Goal: Transaction & Acquisition: Purchase product/service

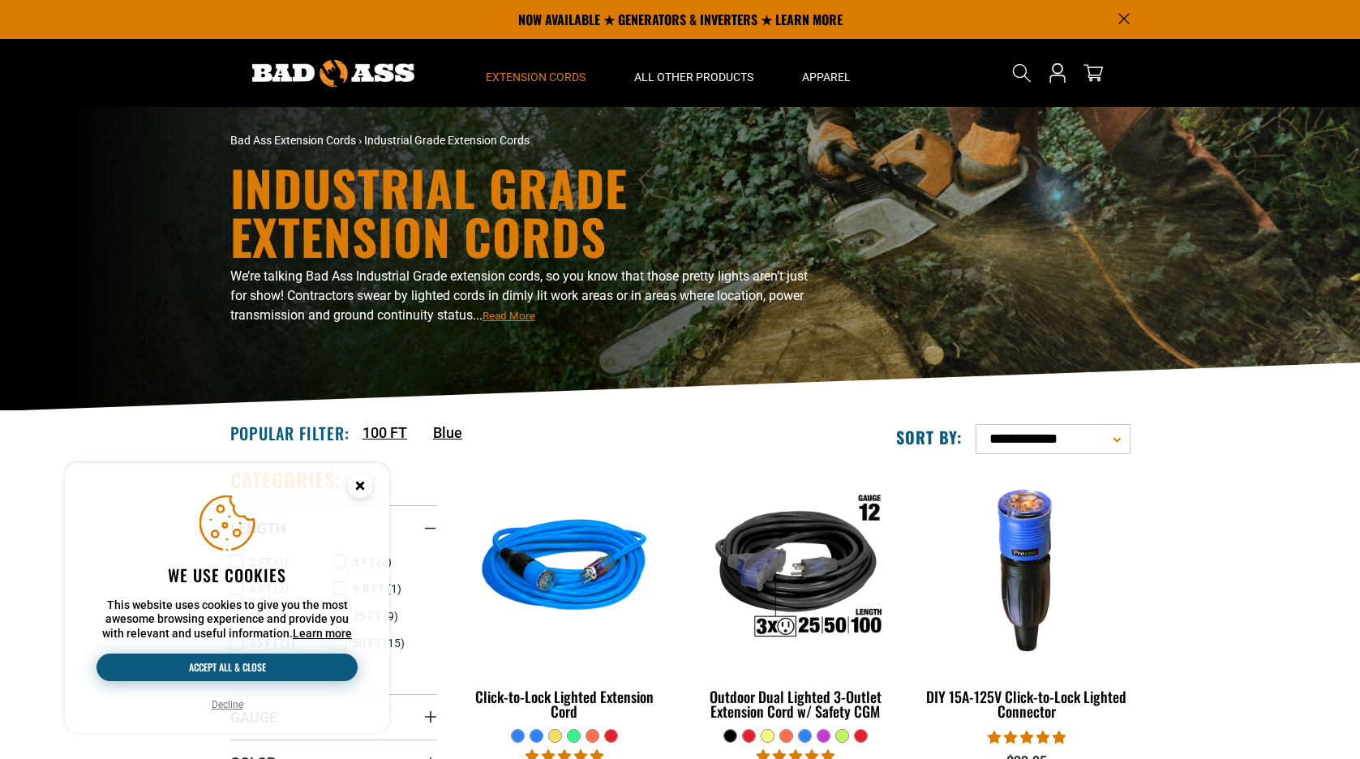
click at [244, 663] on button "Accept all & close" at bounding box center [226, 667] width 261 height 28
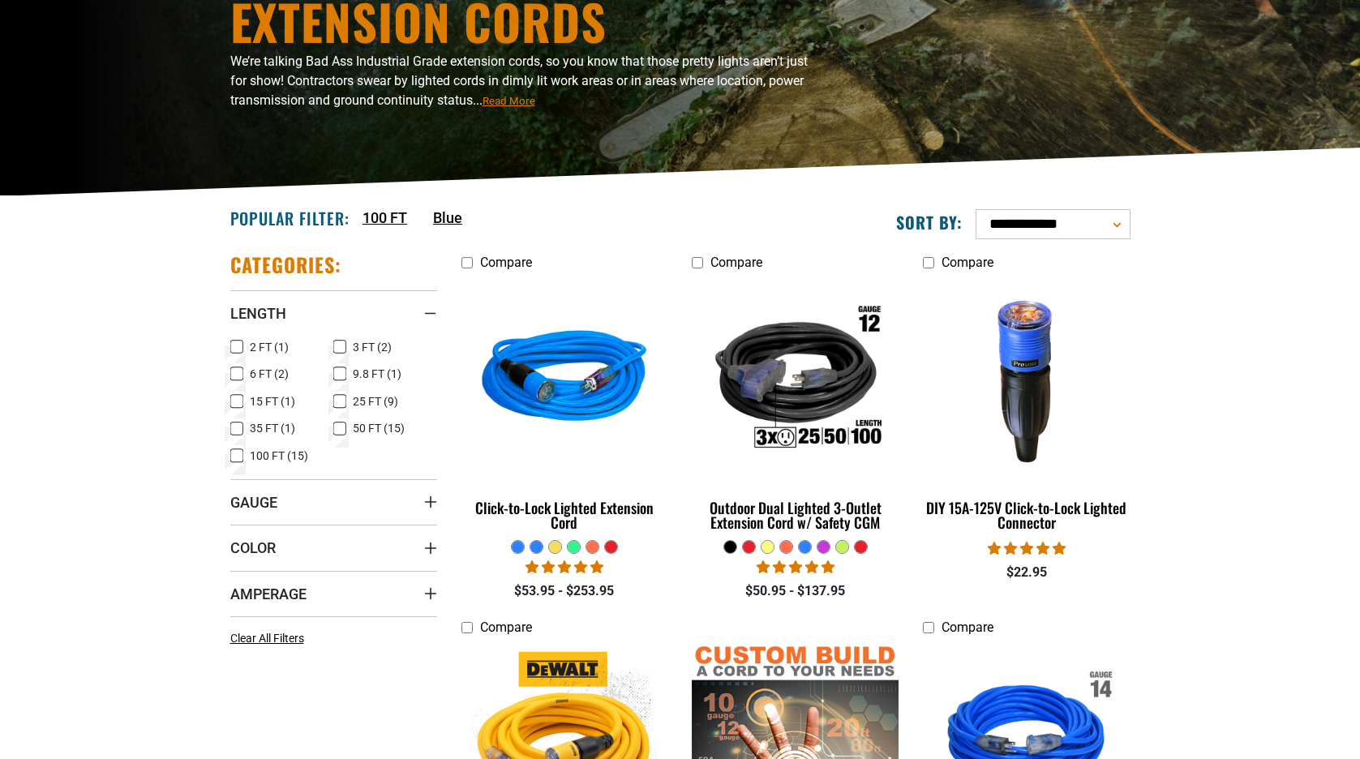
scroll to position [471, 0]
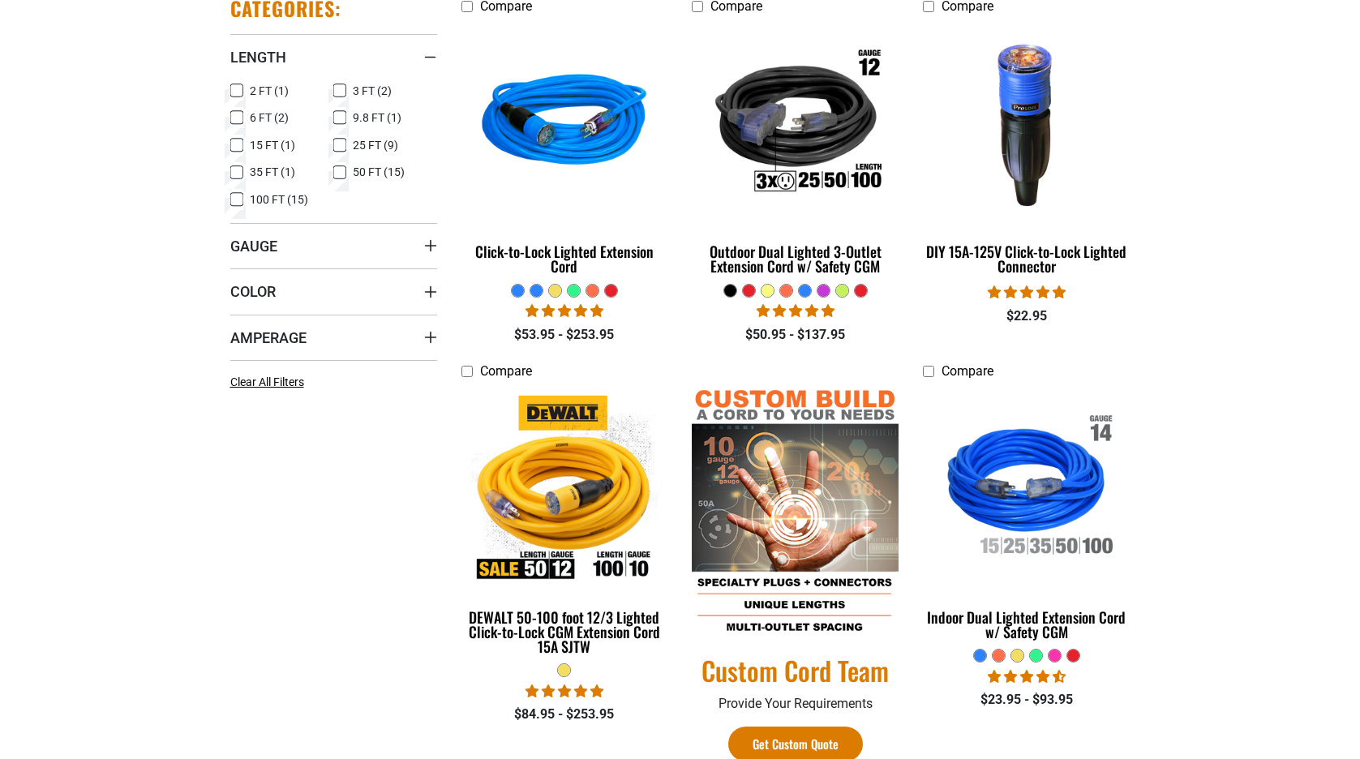
click at [240, 89] on icon at bounding box center [236, 90] width 13 height 21
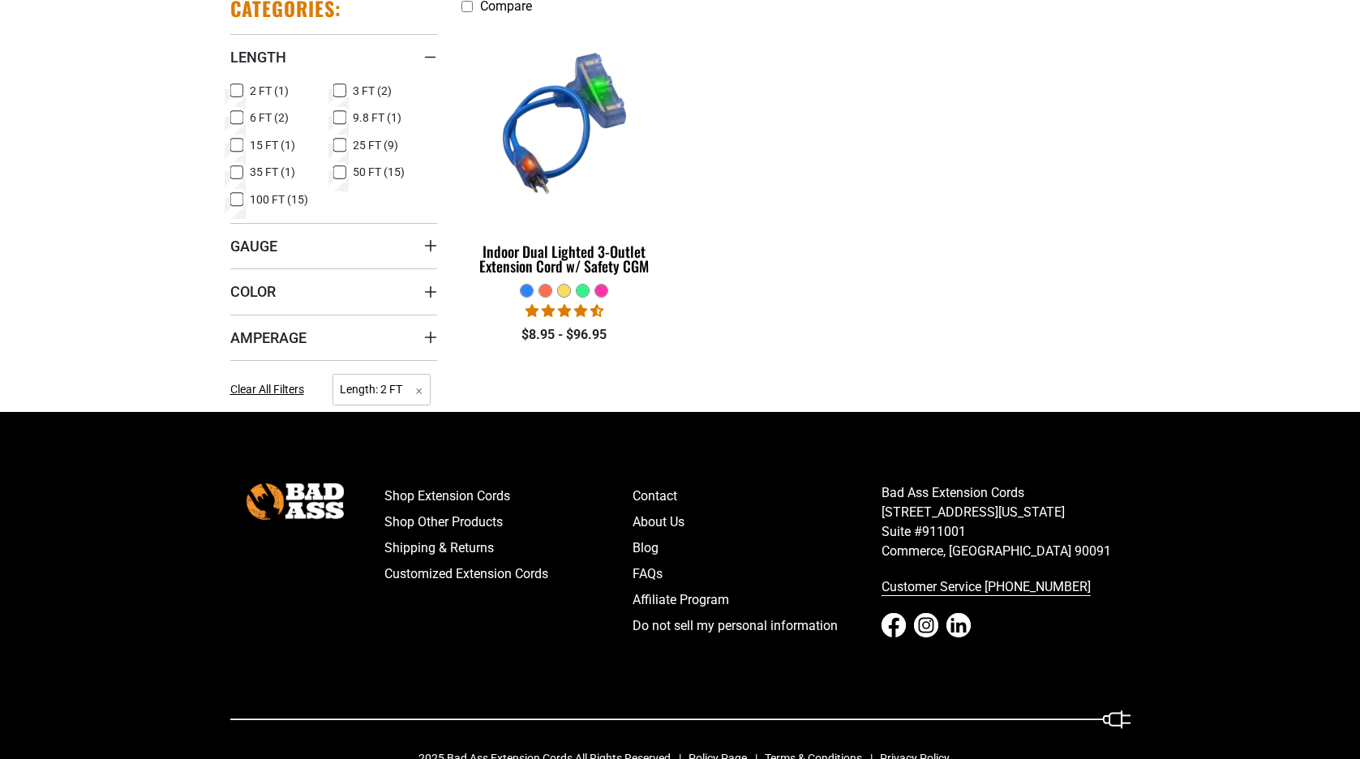
click at [340, 85] on icon at bounding box center [339, 90] width 13 height 21
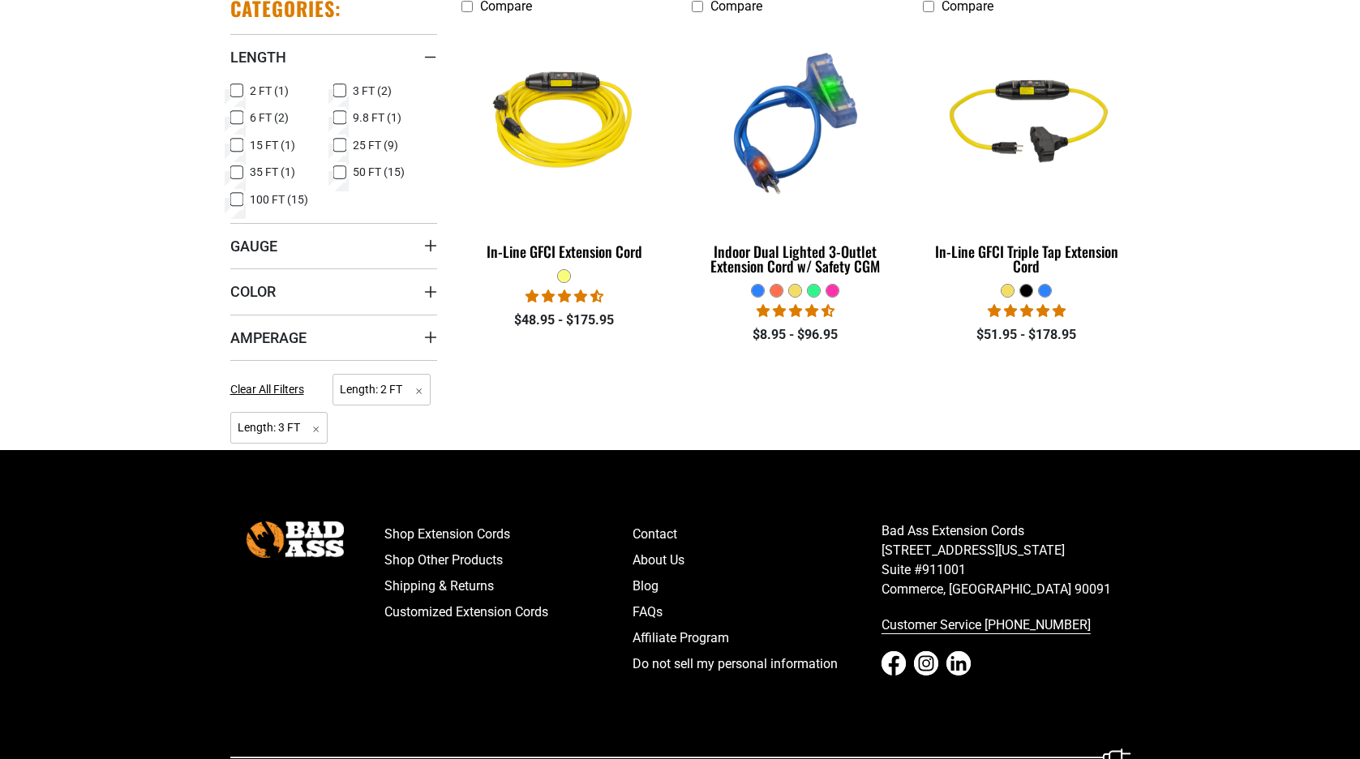
click at [343, 89] on icon at bounding box center [339, 91] width 7 height 4
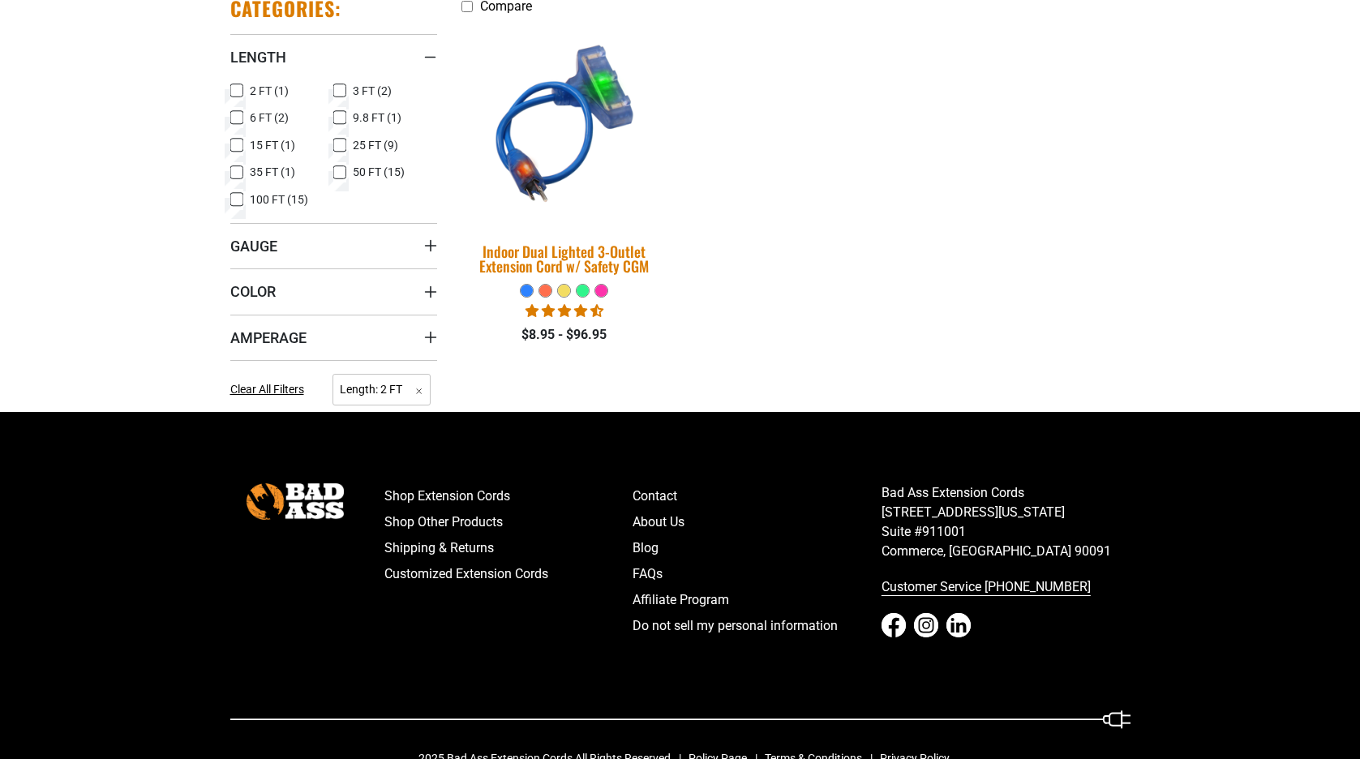
click at [550, 133] on img at bounding box center [564, 123] width 227 height 208
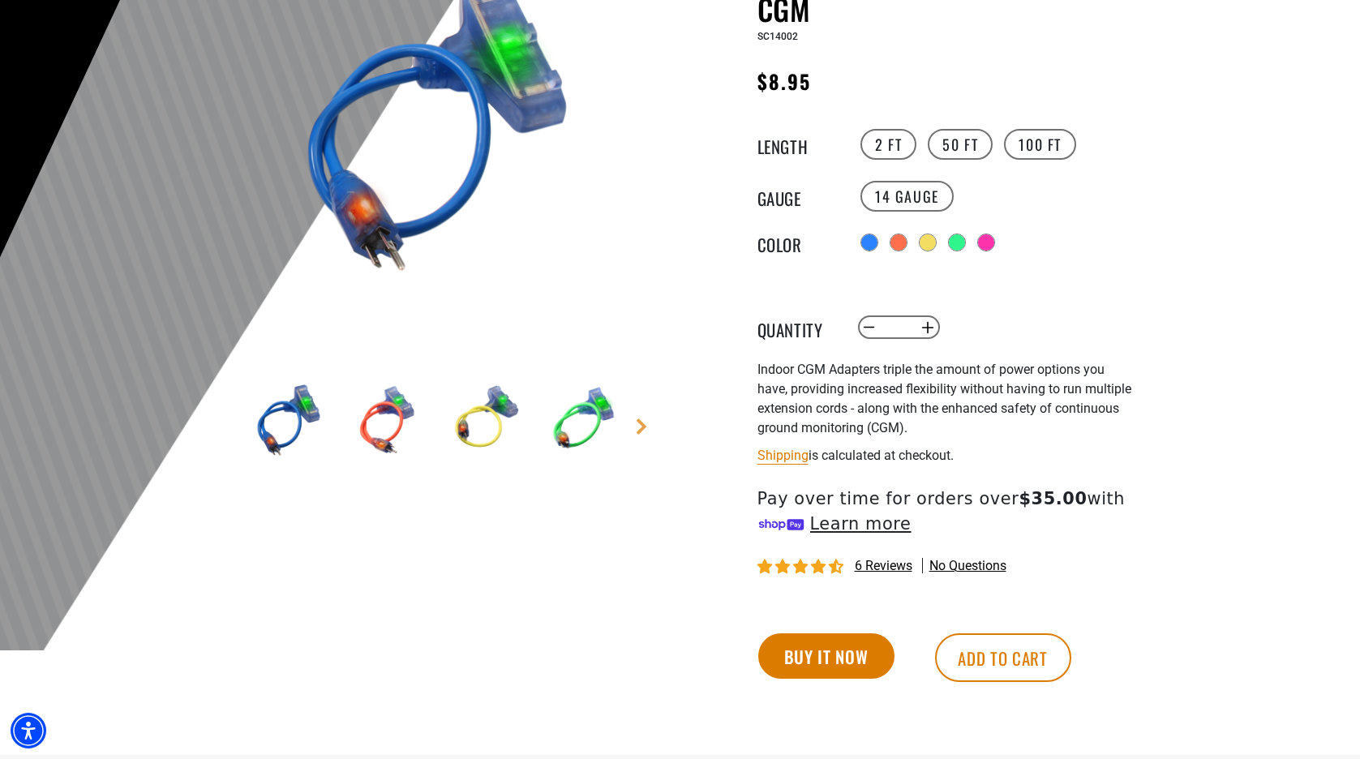
scroll to position [342, 0]
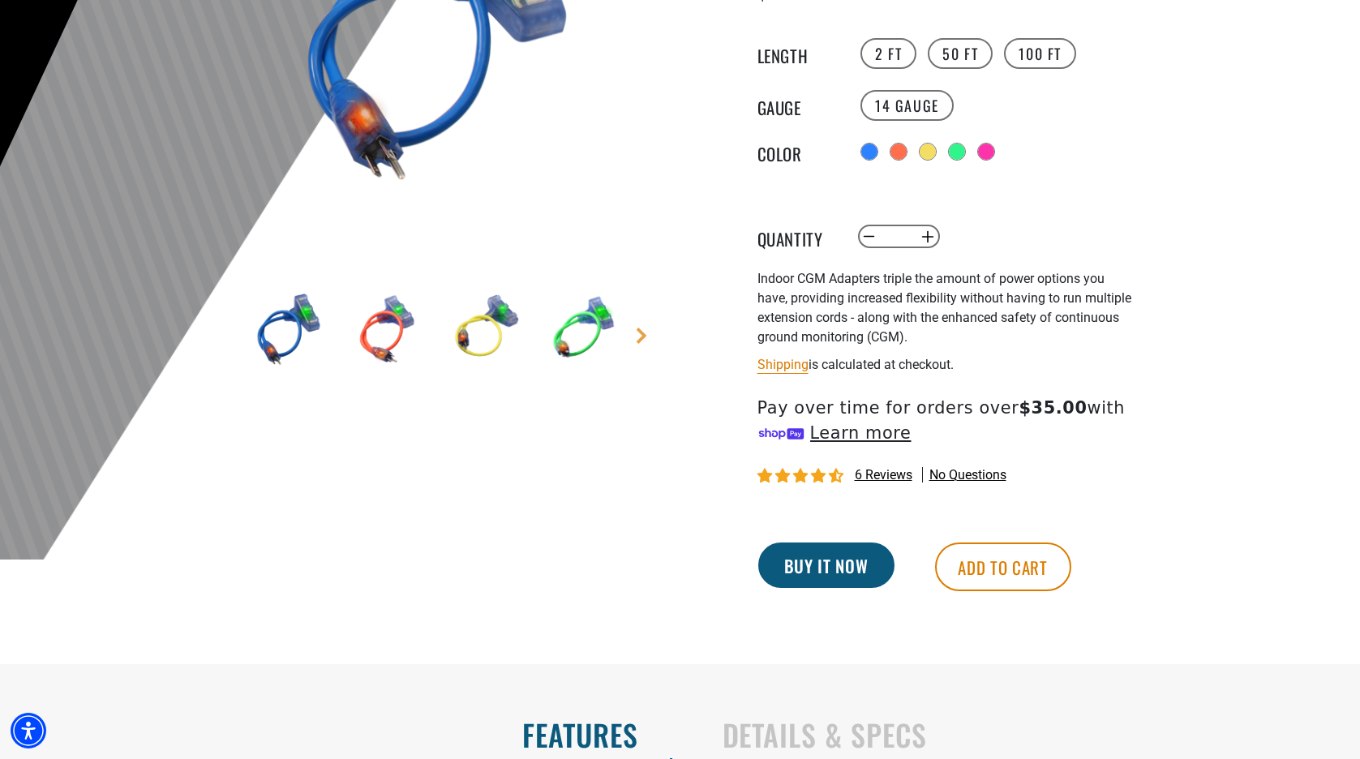
click at [829, 565] on button "Buy it now" at bounding box center [826, 564] width 136 height 45
